Goal: Navigation & Orientation: Find specific page/section

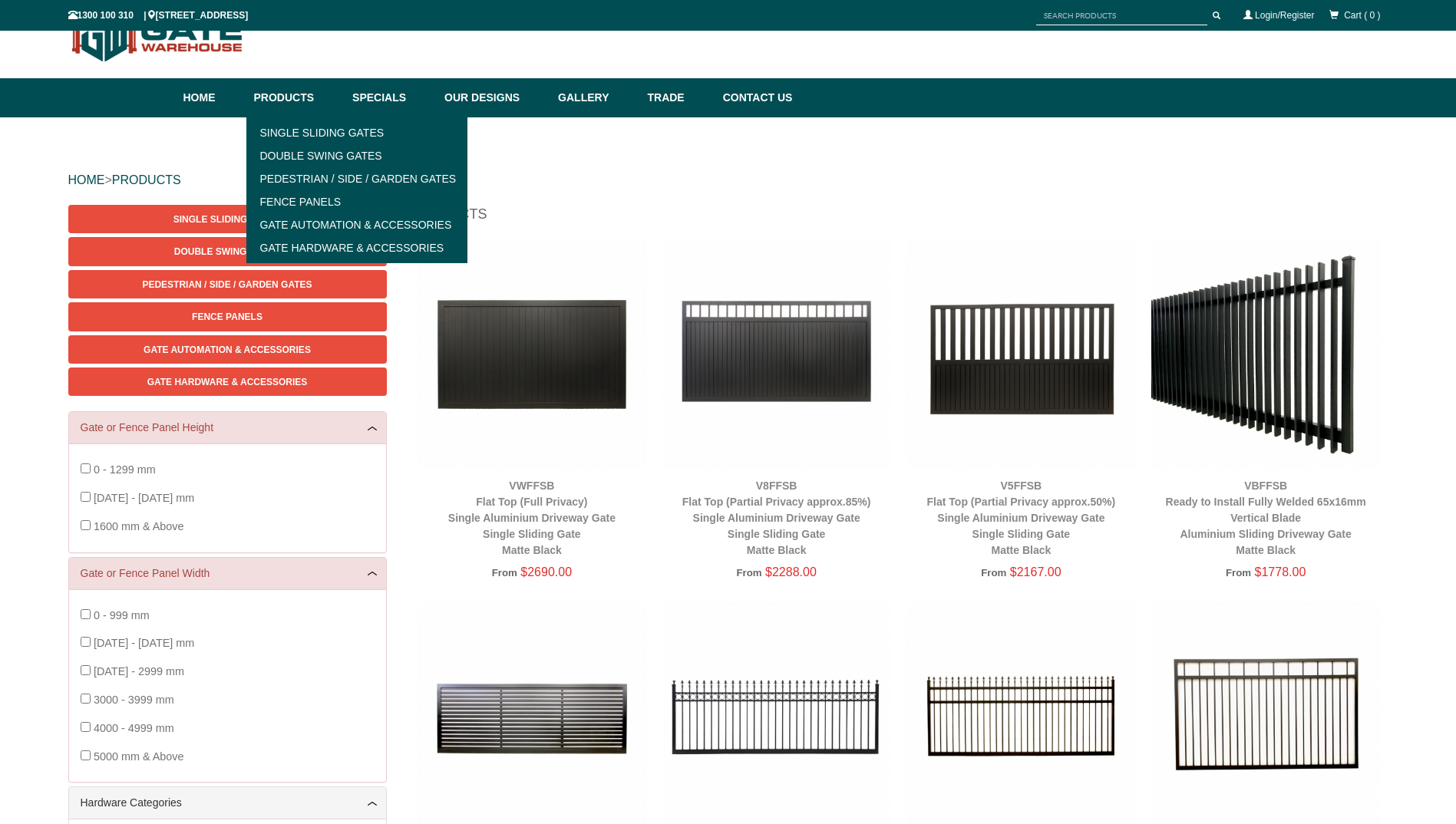
click at [323, 169] on link "Pedestrian / Side / Garden Gates" at bounding box center [357, 178] width 212 height 23
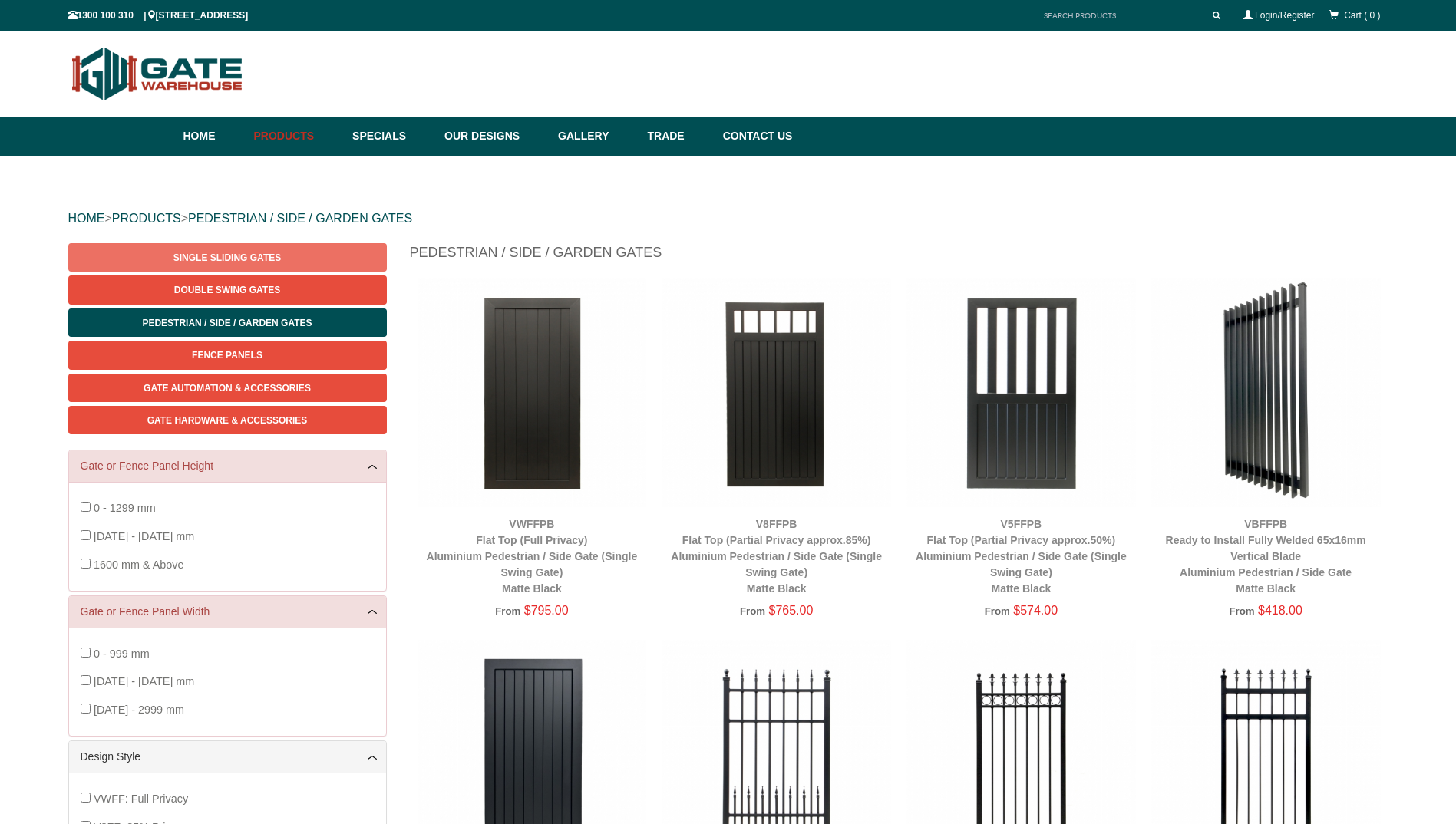
click at [250, 257] on span "Single Sliding Gates" at bounding box center [227, 258] width 107 height 11
